Goal: Task Accomplishment & Management: Manage account settings

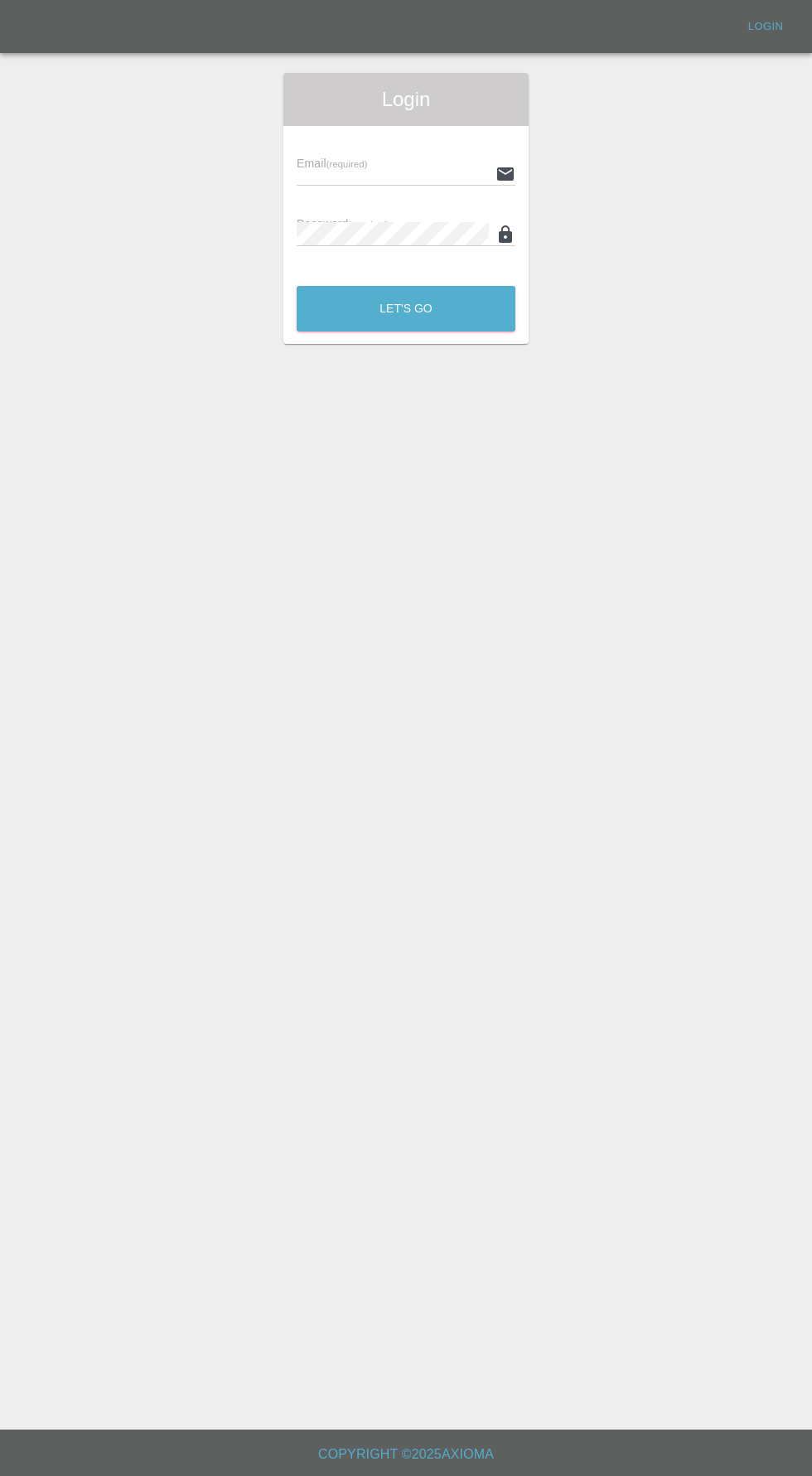
click at [329, 174] on input "text" at bounding box center [393, 174] width 192 height 24
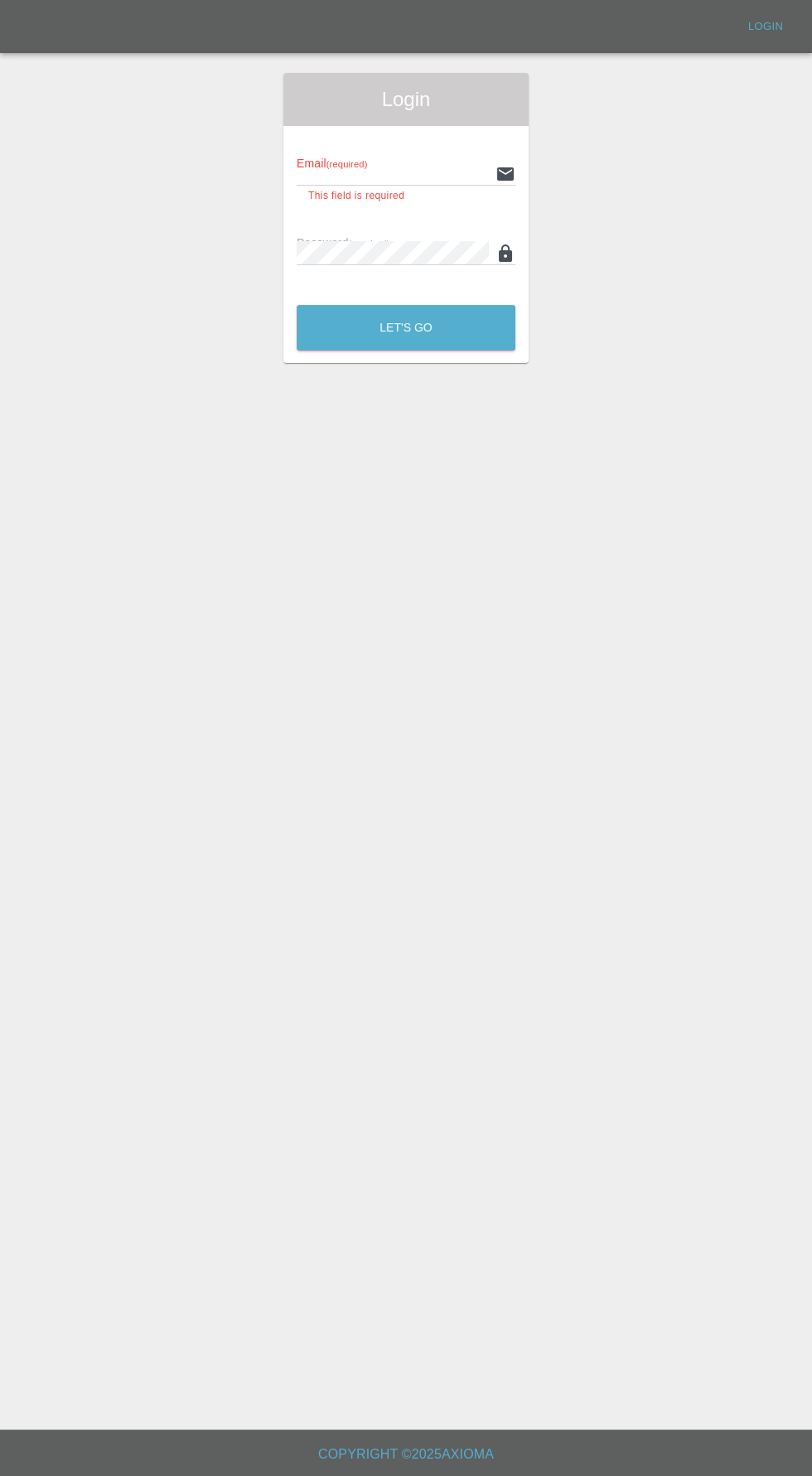
type input "info@darkknightbodyworks.co.uk"
click at [296, 305] on button "Let's Go" at bounding box center [406, 328] width 219 height 45
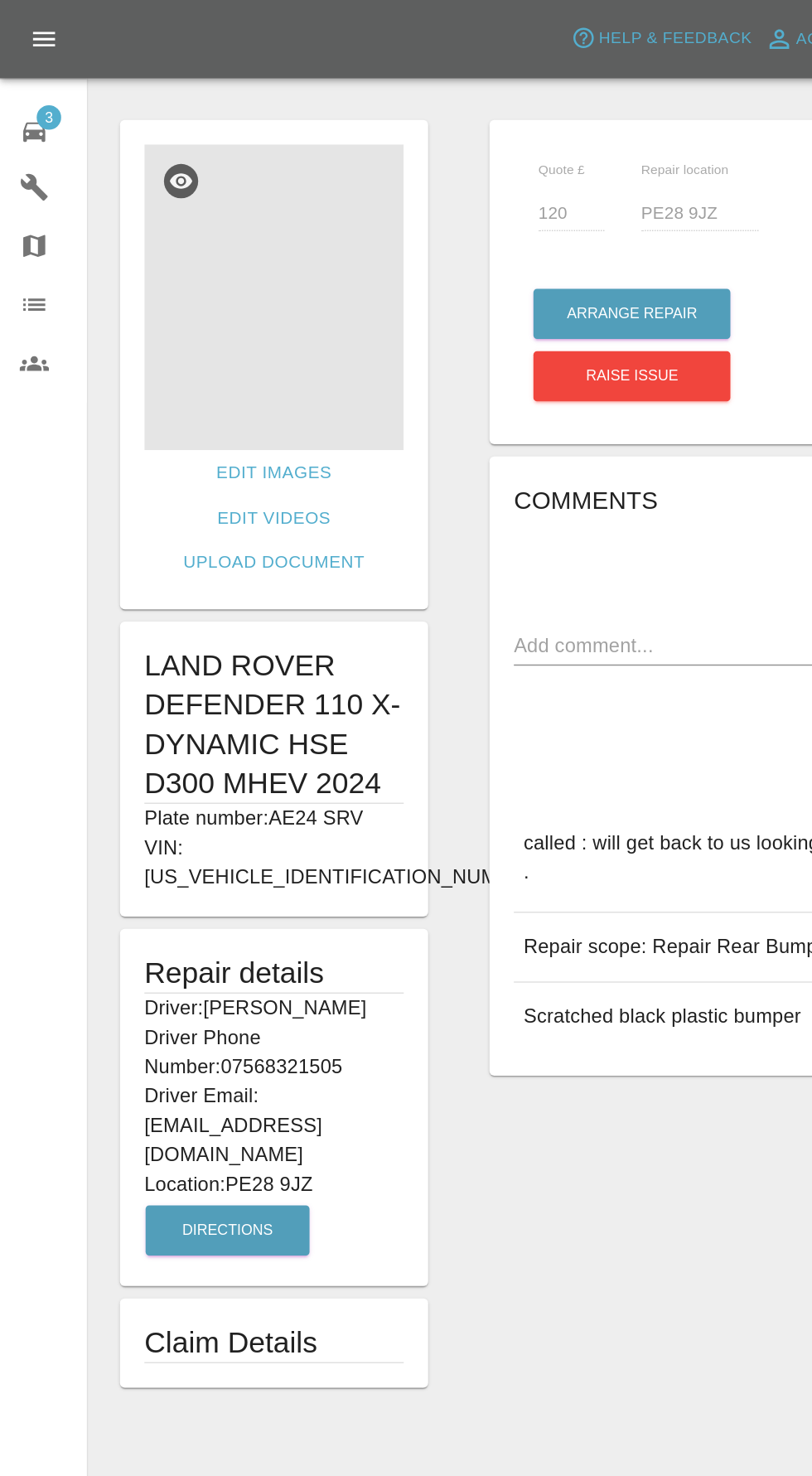
click at [160, 197] on img at bounding box center [185, 201] width 175 height 207
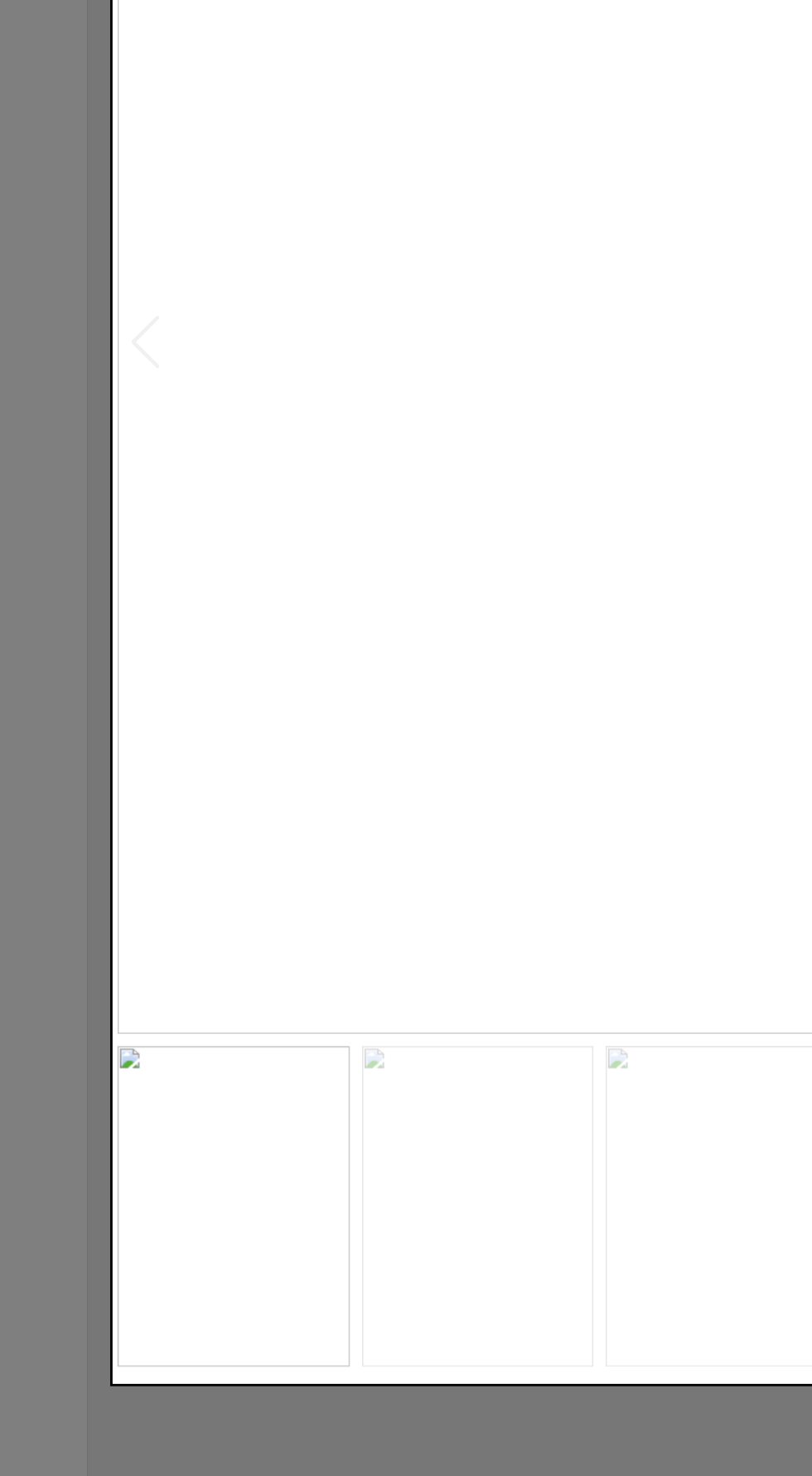
click at [362, 1315] on img at bounding box center [323, 1206] width 158 height 218
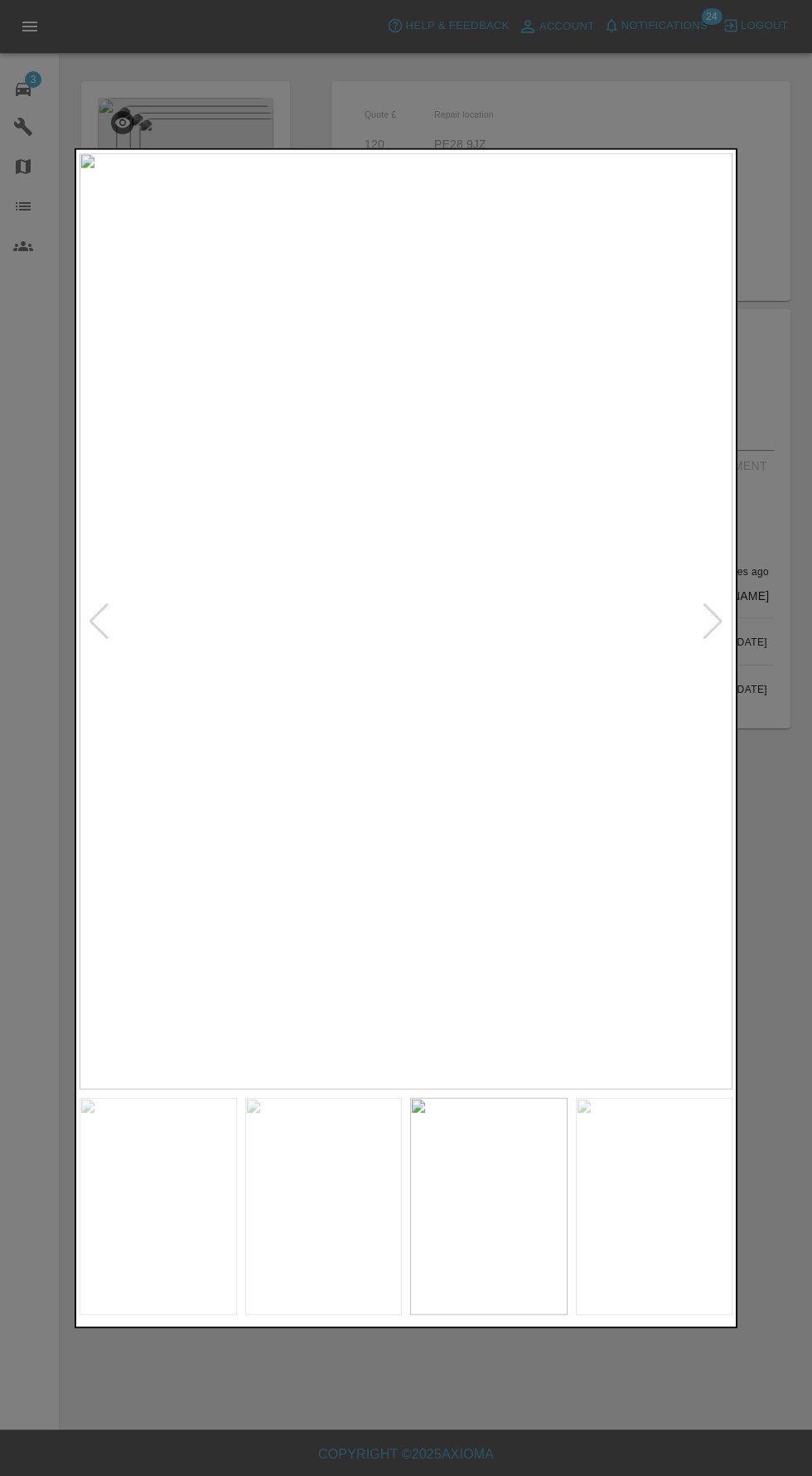
click at [713, 612] on div at bounding box center [713, 620] width 23 height 36
click at [716, 608] on img at bounding box center [405, 620] width 653 height 936
click at [93, 591] on img at bounding box center [405, 620] width 653 height 936
click at [102, 611] on div at bounding box center [99, 620] width 23 height 36
click at [90, 636] on div at bounding box center [99, 620] width 23 height 36
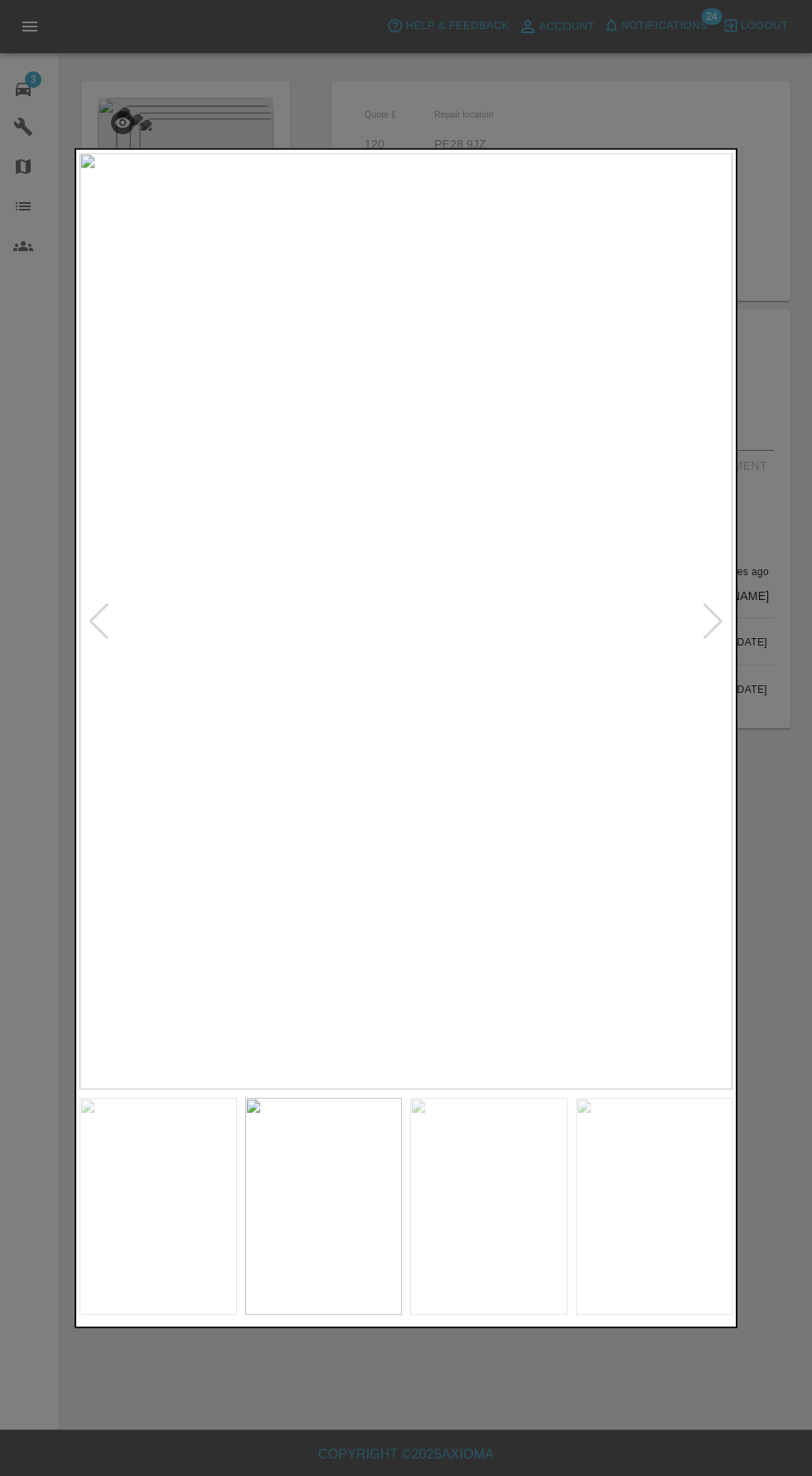
click at [84, 671] on img at bounding box center [405, 620] width 653 height 936
click at [93, 642] on img at bounding box center [405, 620] width 653 height 936
click at [83, 627] on img at bounding box center [405, 620] width 653 height 936
click at [101, 624] on div at bounding box center [99, 620] width 23 height 36
click at [117, 630] on img at bounding box center [405, 620] width 653 height 936
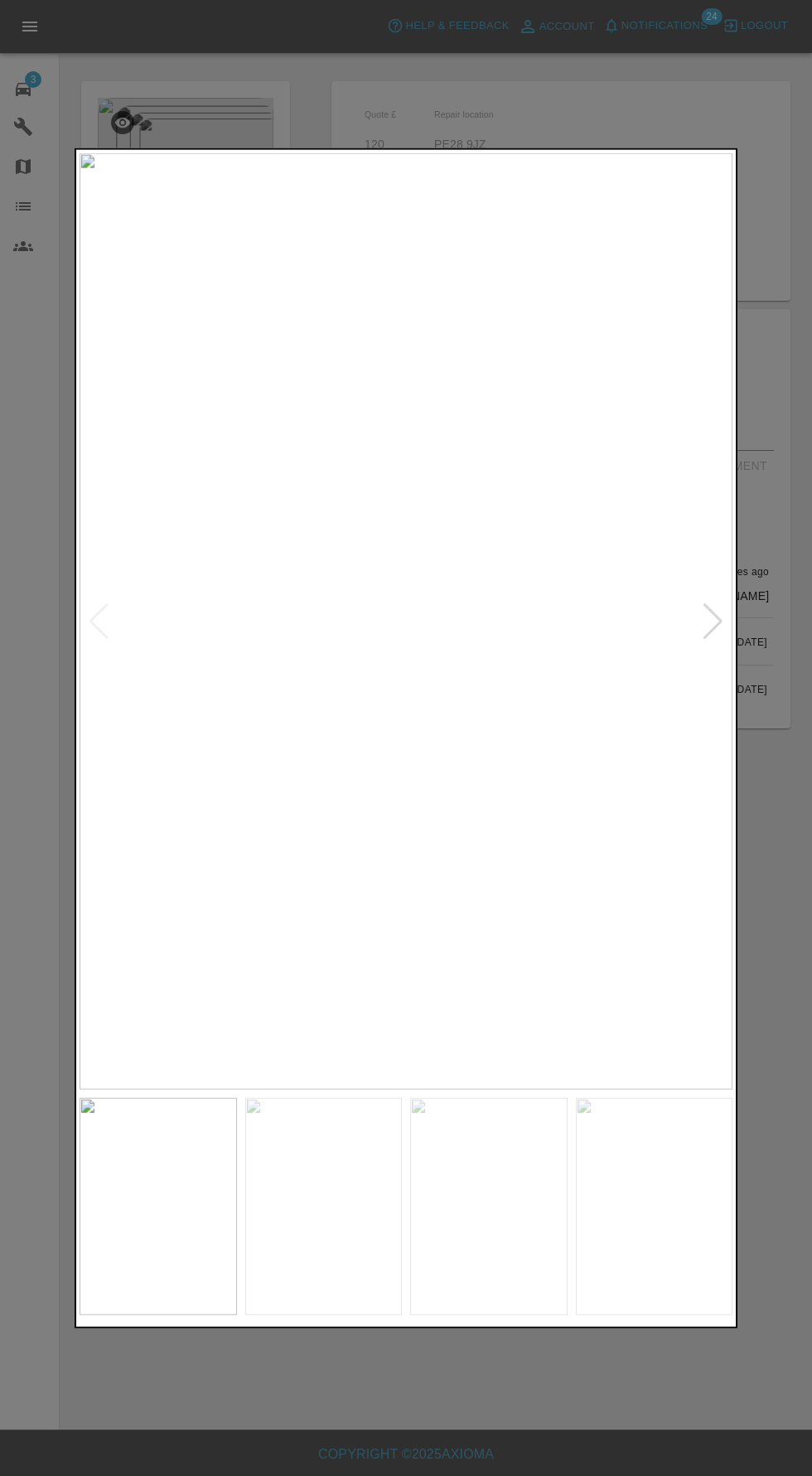
click at [99, 627] on img at bounding box center [405, 620] width 653 height 936
click at [44, 824] on div at bounding box center [406, 738] width 812 height 1476
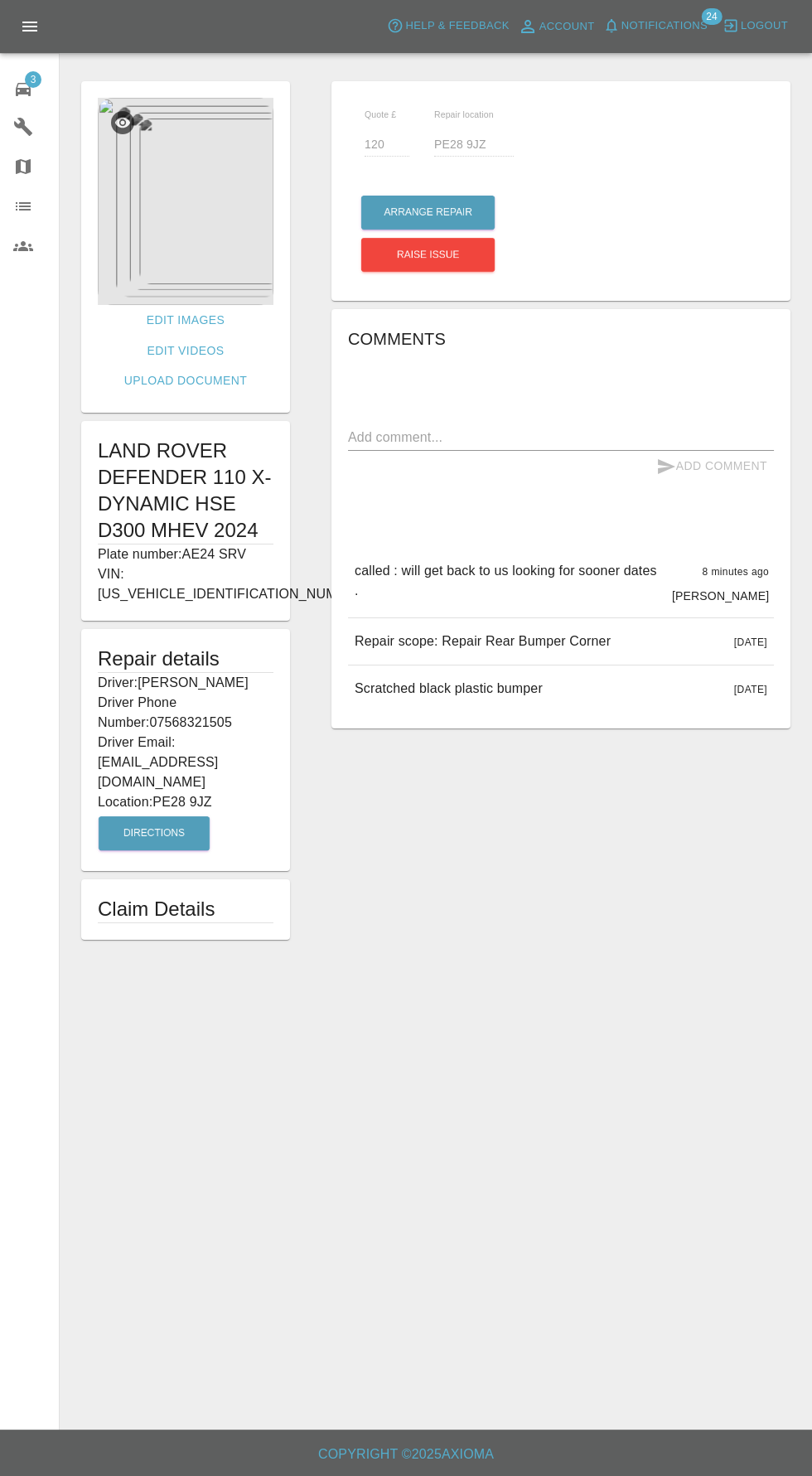
click at [211, 132] on img at bounding box center [185, 201] width 175 height 207
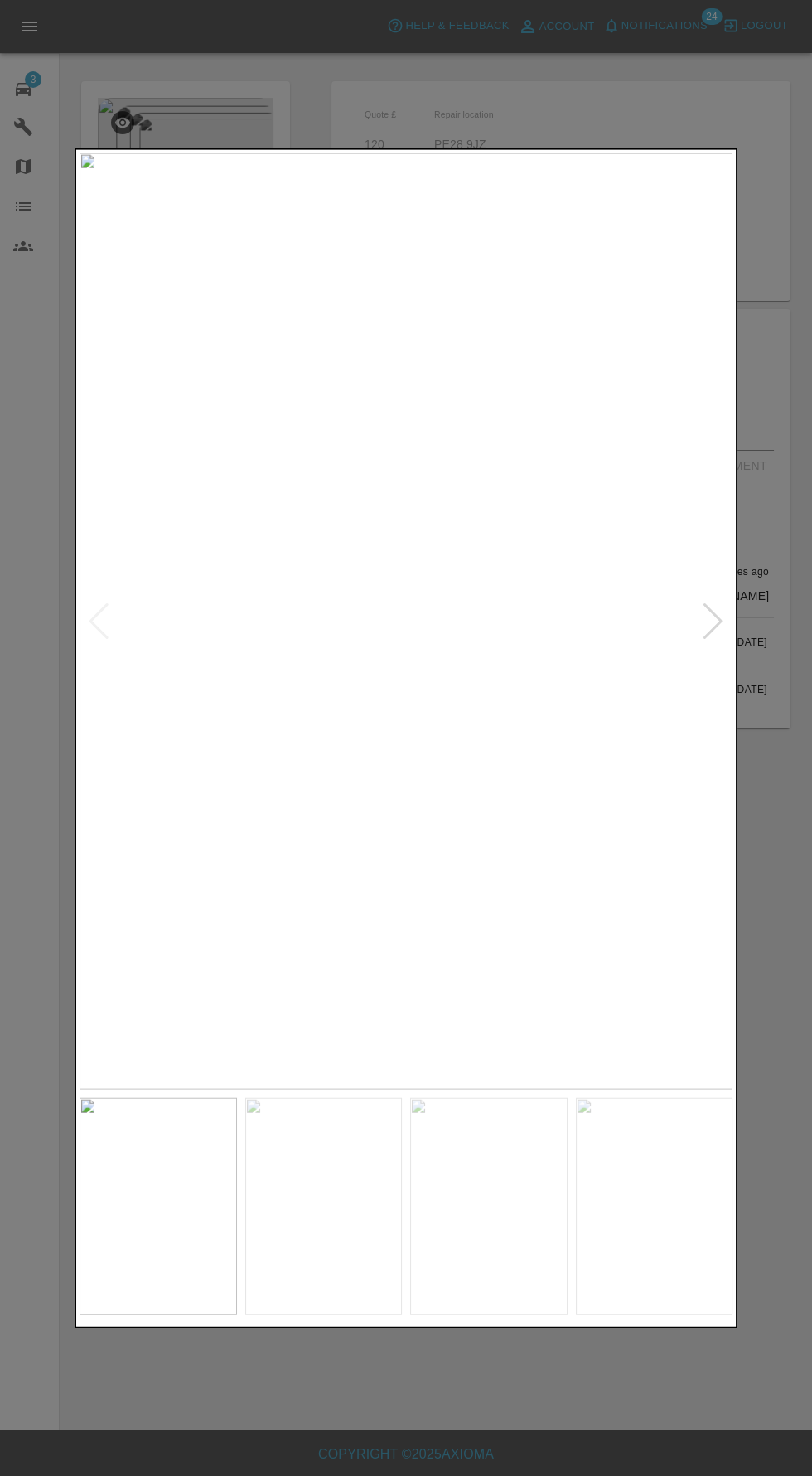
click at [713, 628] on div at bounding box center [713, 620] width 23 height 36
click at [722, 614] on div at bounding box center [713, 620] width 23 height 36
click at [99, 633] on div at bounding box center [99, 620] width 23 height 36
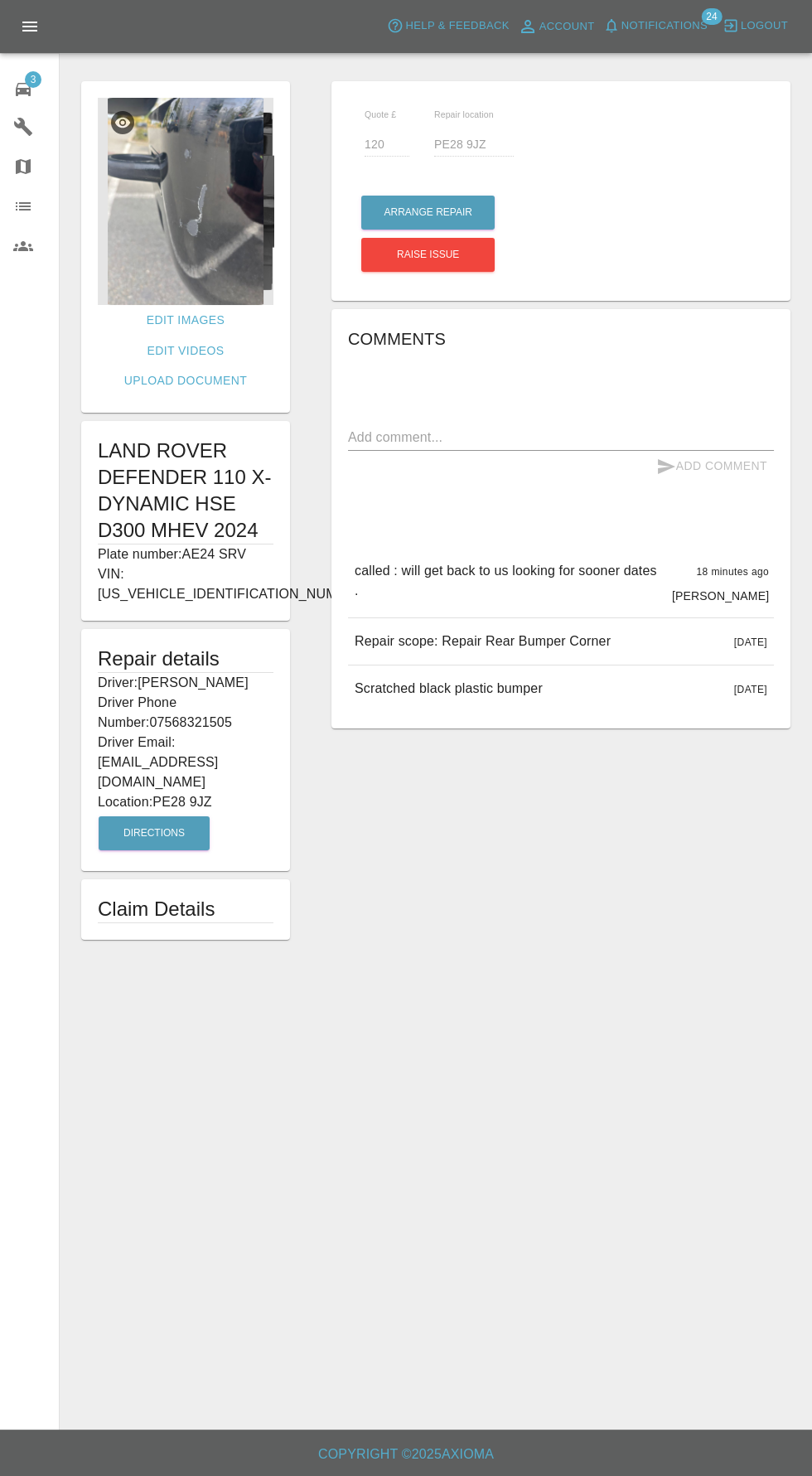
click at [206, 209] on img at bounding box center [185, 201] width 175 height 207
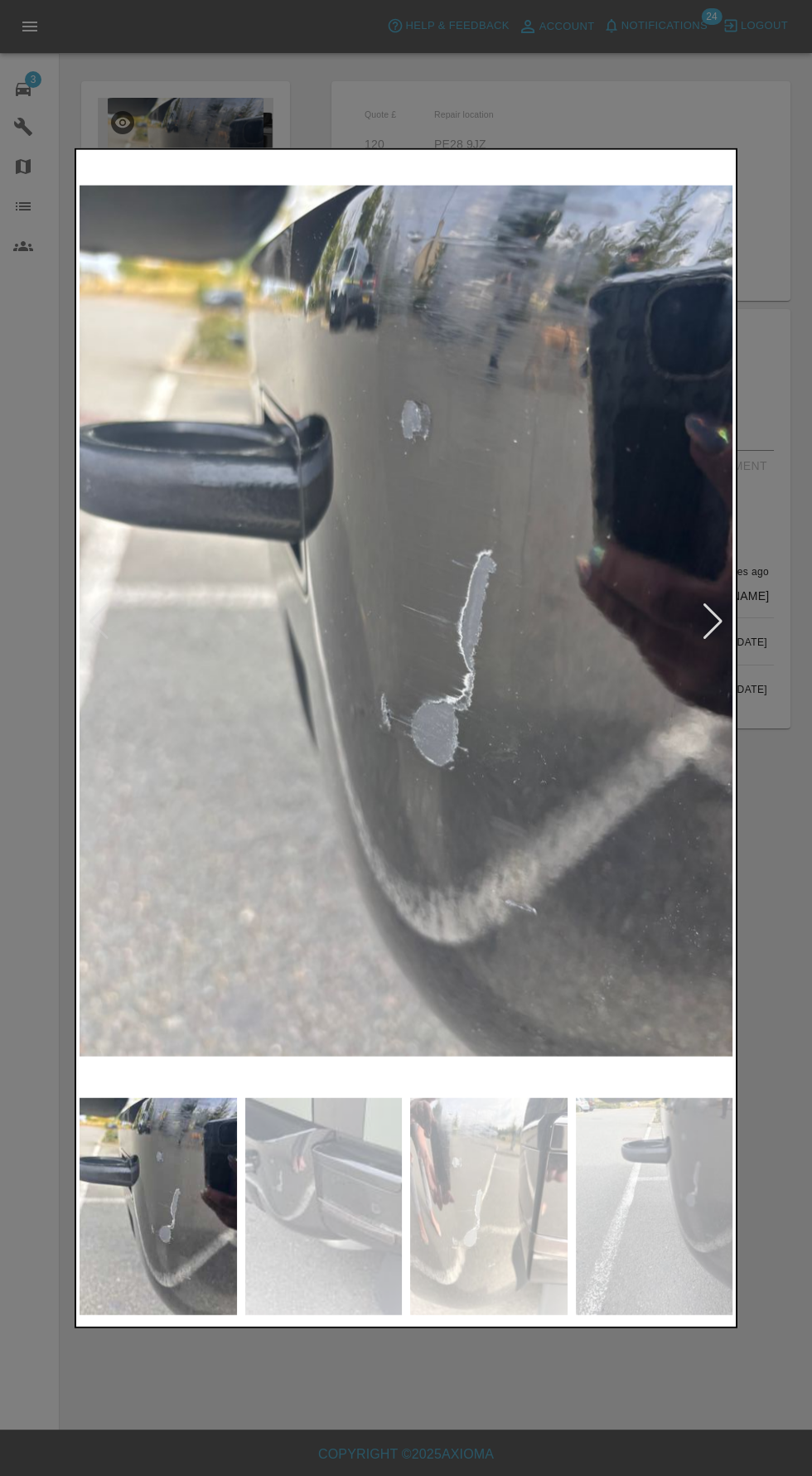
click at [714, 622] on div at bounding box center [713, 620] width 23 height 36
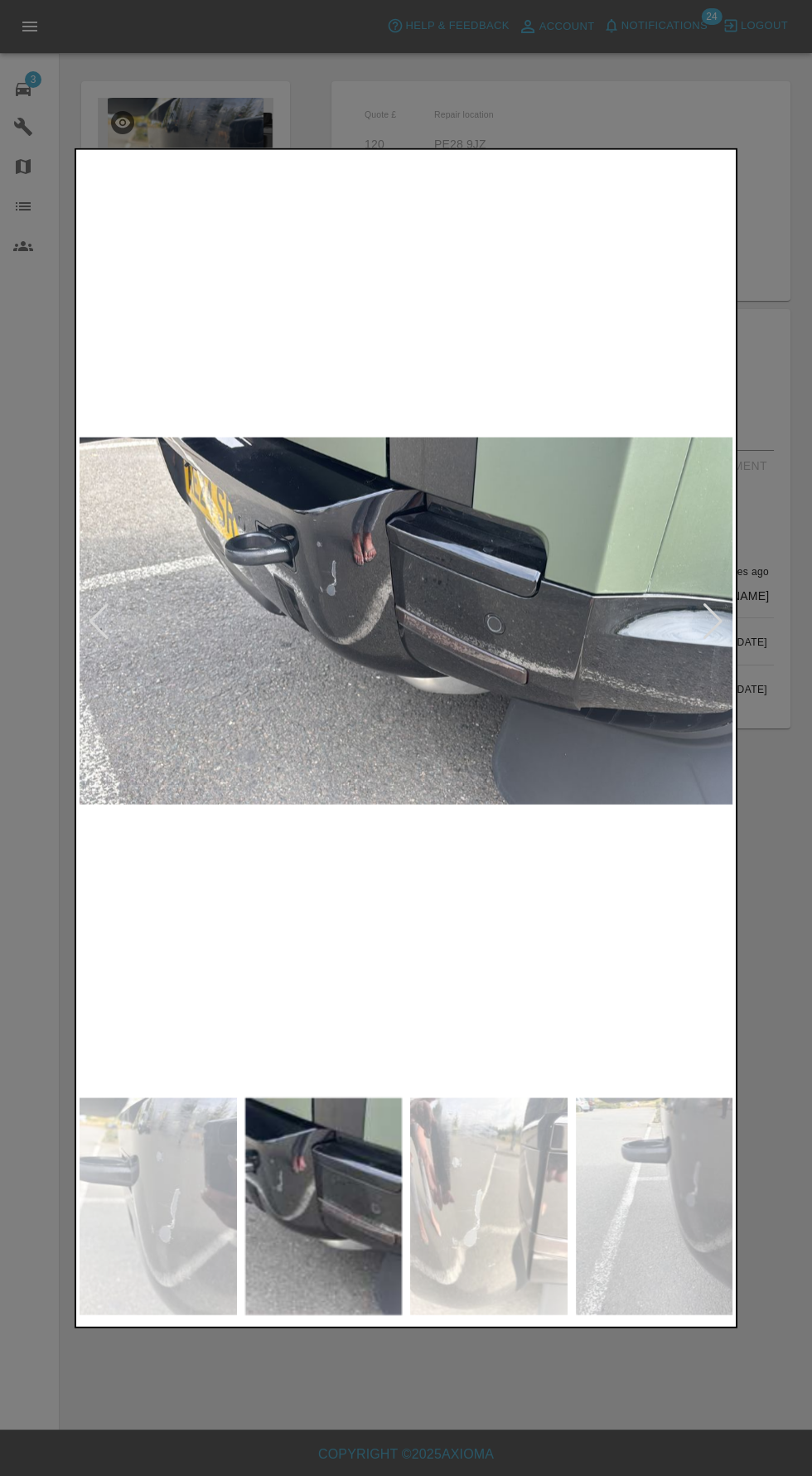
click at [724, 628] on div at bounding box center [713, 620] width 23 height 36
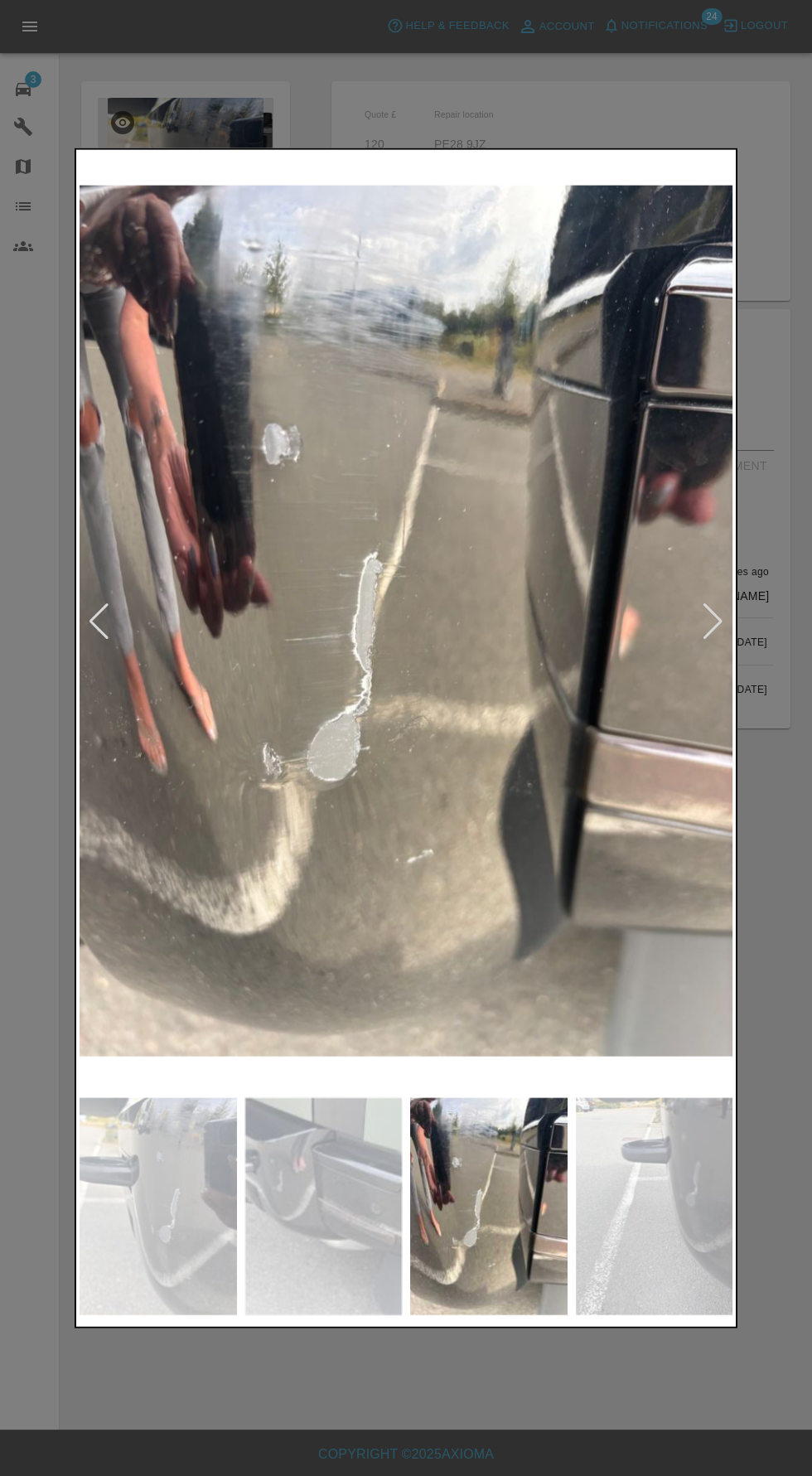
click at [735, 602] on div at bounding box center [406, 737] width 663 height 1180
click at [36, 609] on div at bounding box center [406, 738] width 812 height 1476
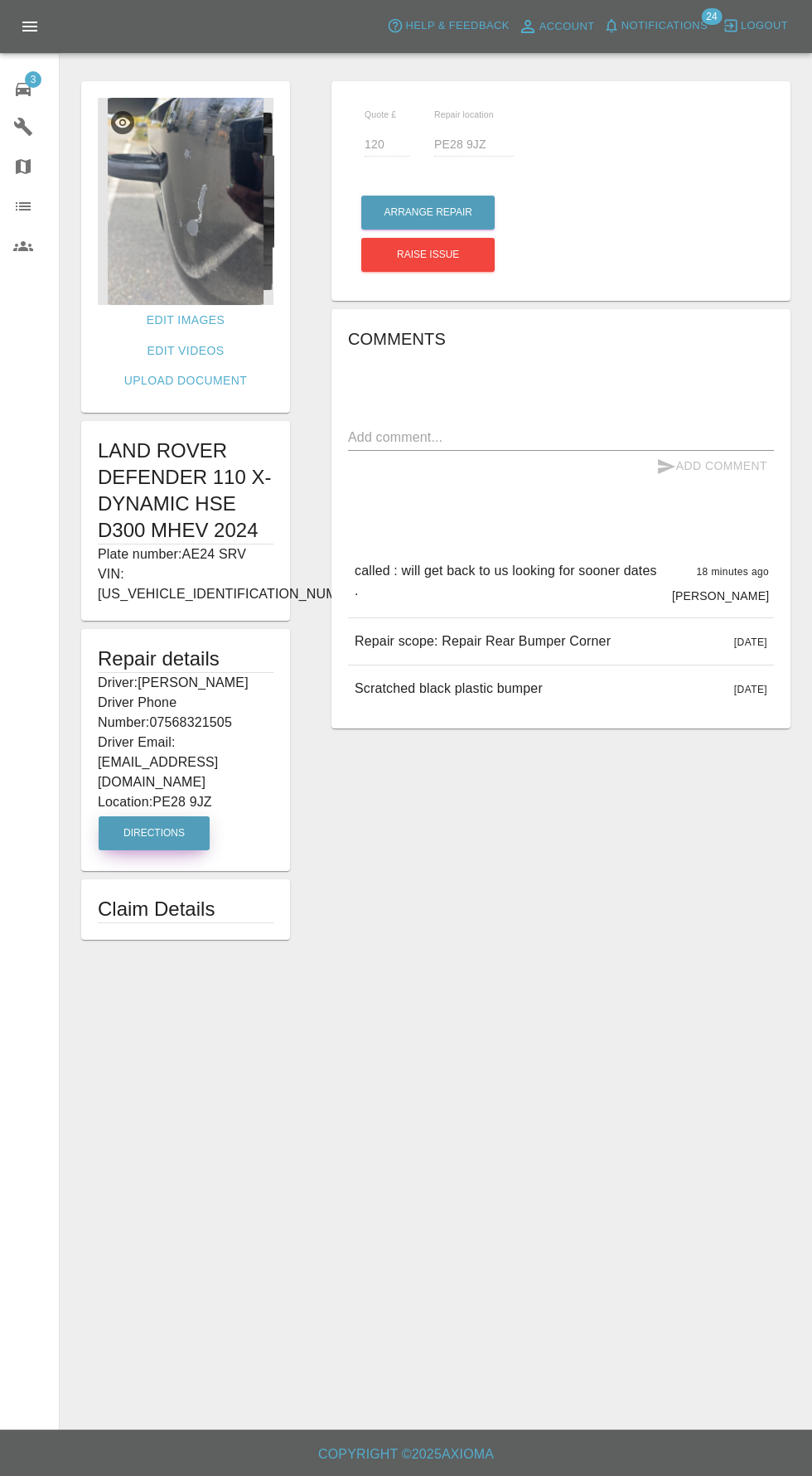
click at [168, 816] on button "Directions" at bounding box center [154, 833] width 111 height 34
click at [29, 86] on span "3" at bounding box center [34, 80] width 17 height 17
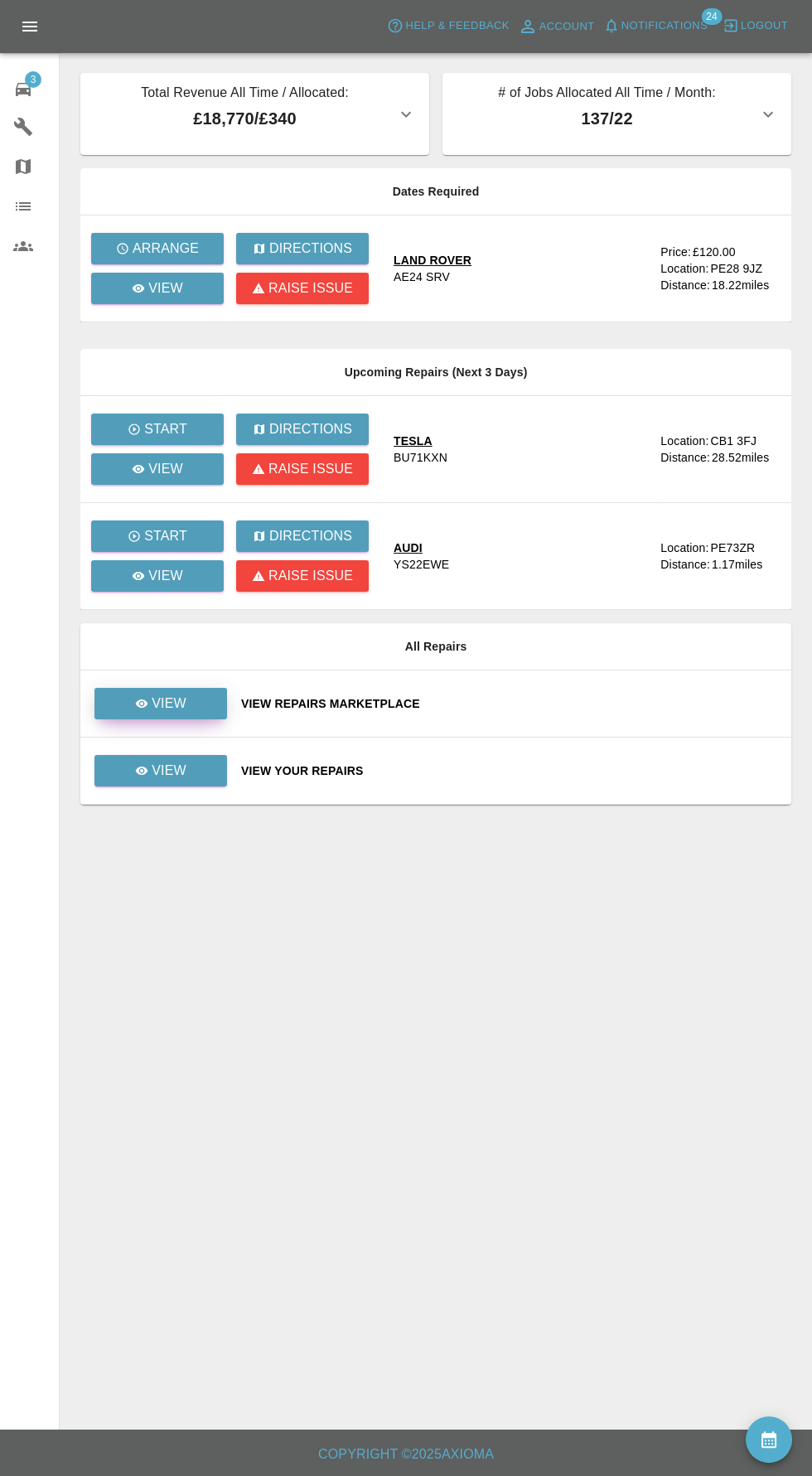
click at [186, 709] on link "View" at bounding box center [160, 703] width 132 height 31
click at [226, 779] on link "View" at bounding box center [160, 770] width 132 height 31
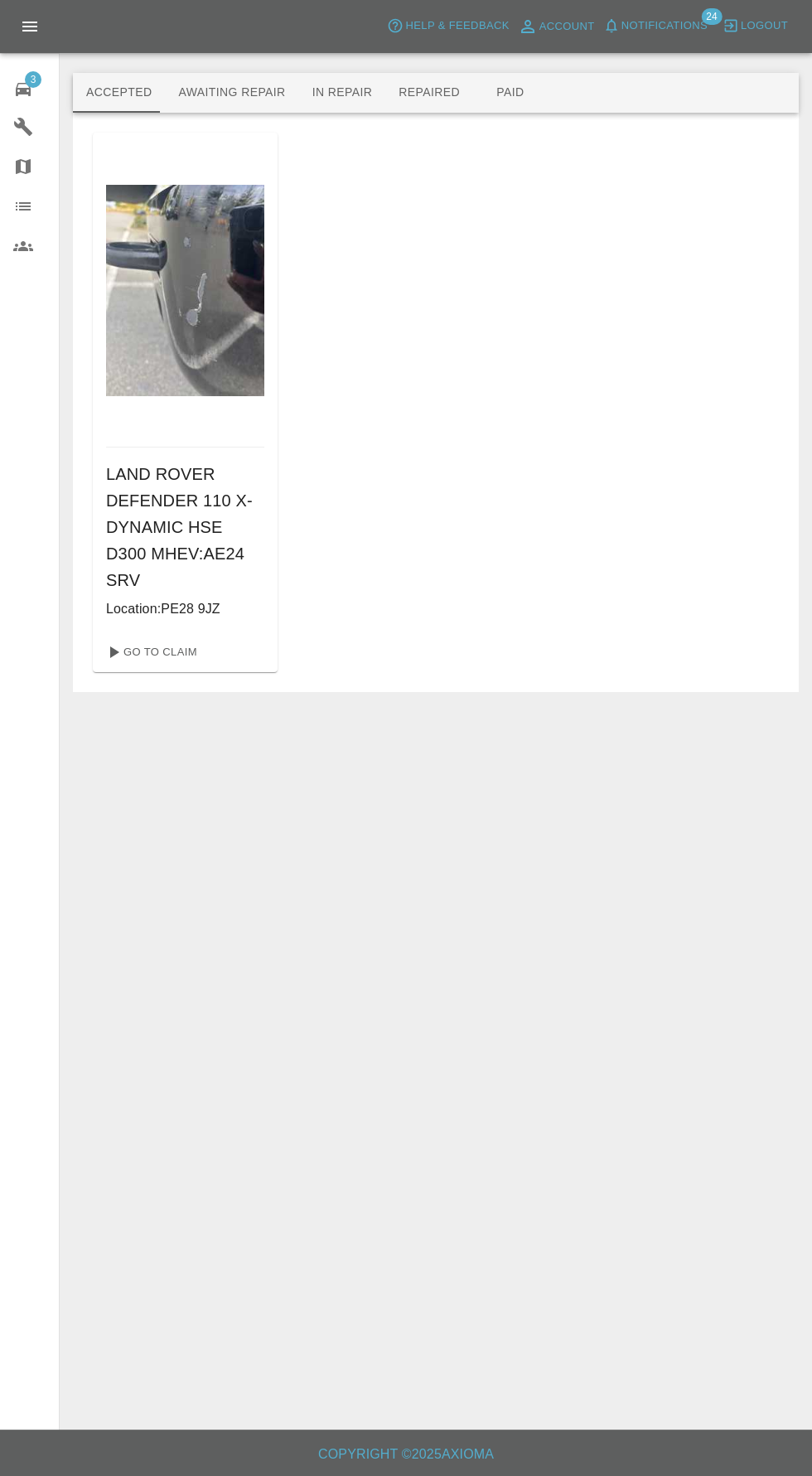
click at [231, 94] on button "Awaiting Repair" at bounding box center [232, 93] width 133 height 40
